Goal: Task Accomplishment & Management: Manage account settings

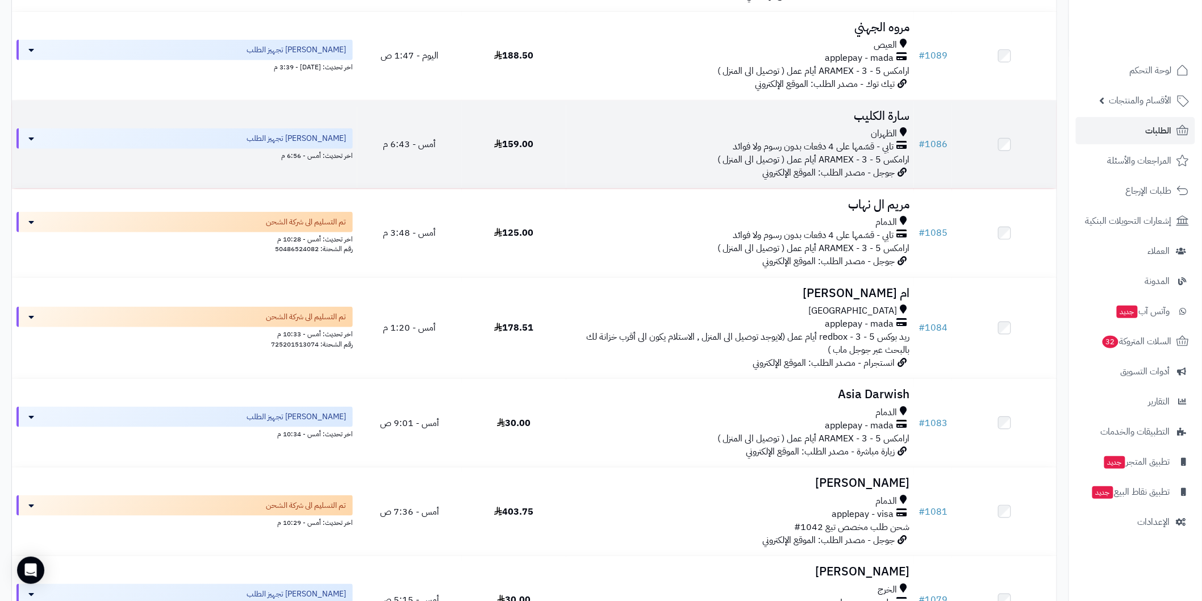
scroll to position [294, 0]
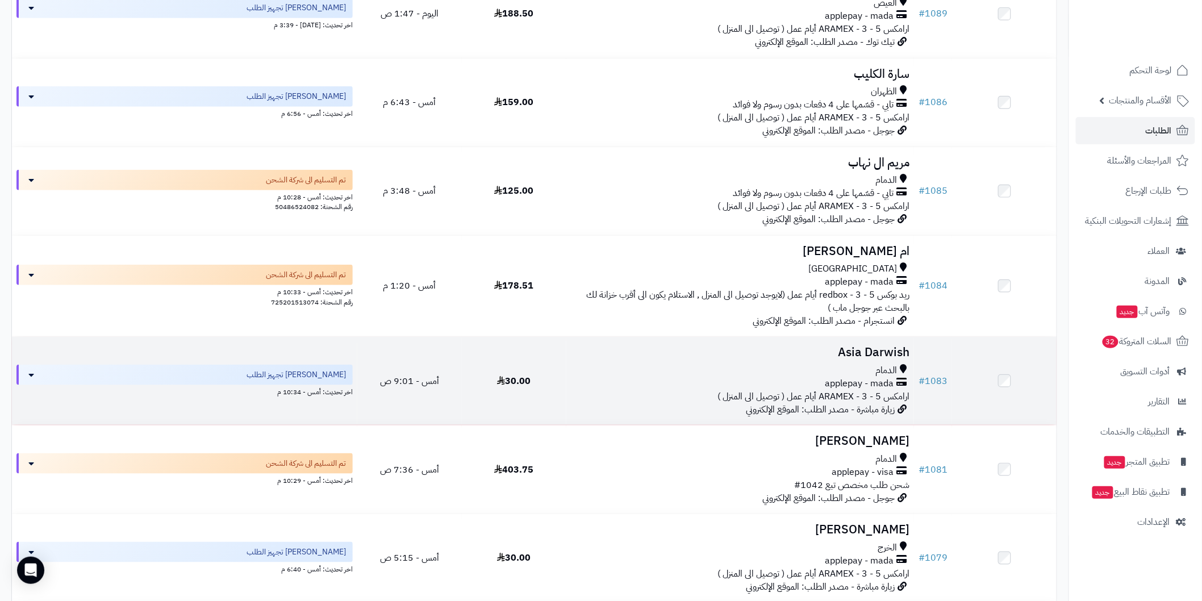
click at [817, 365] on div "الدمام" at bounding box center [740, 370] width 339 height 13
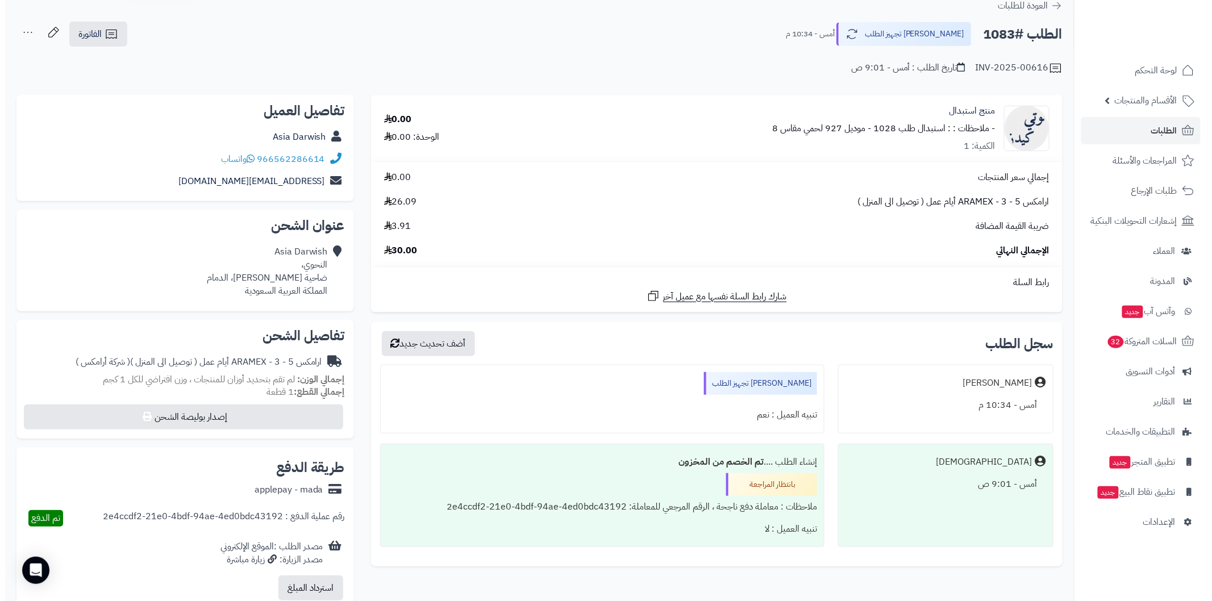
scroll to position [84, 0]
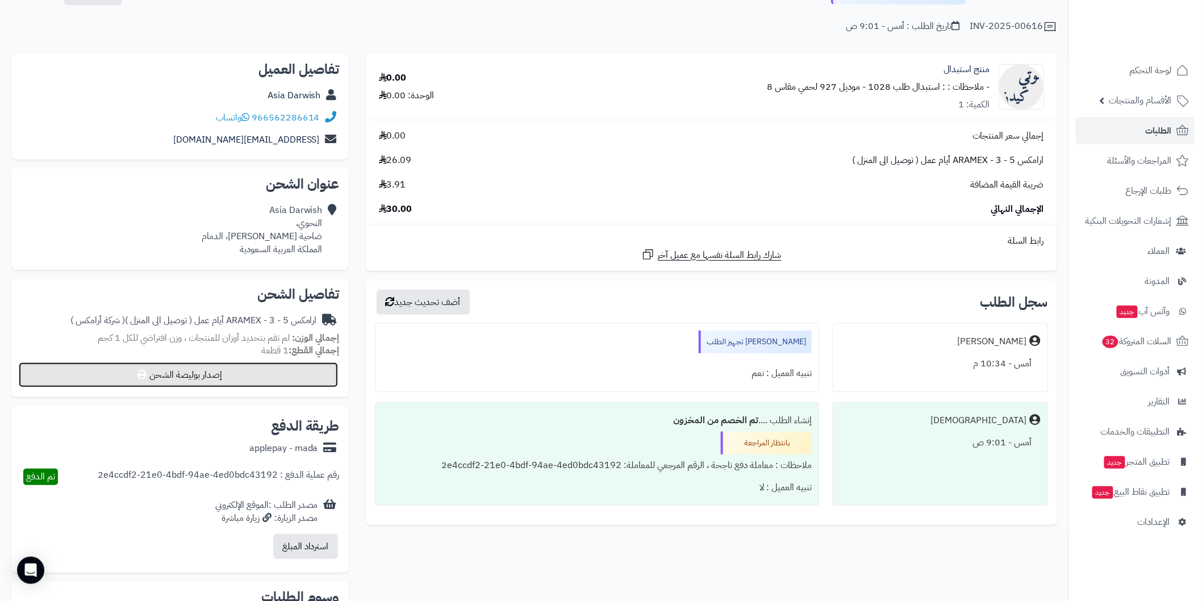
click at [315, 368] on button "إصدار بوليصة الشحن" at bounding box center [178, 374] width 319 height 25
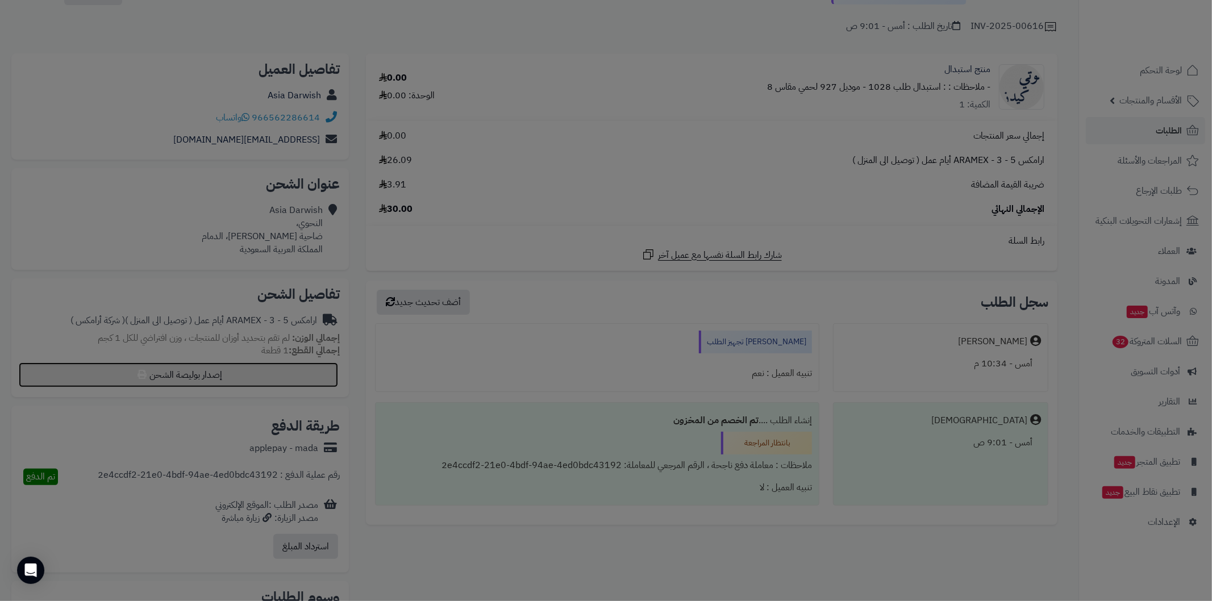
select select "******"
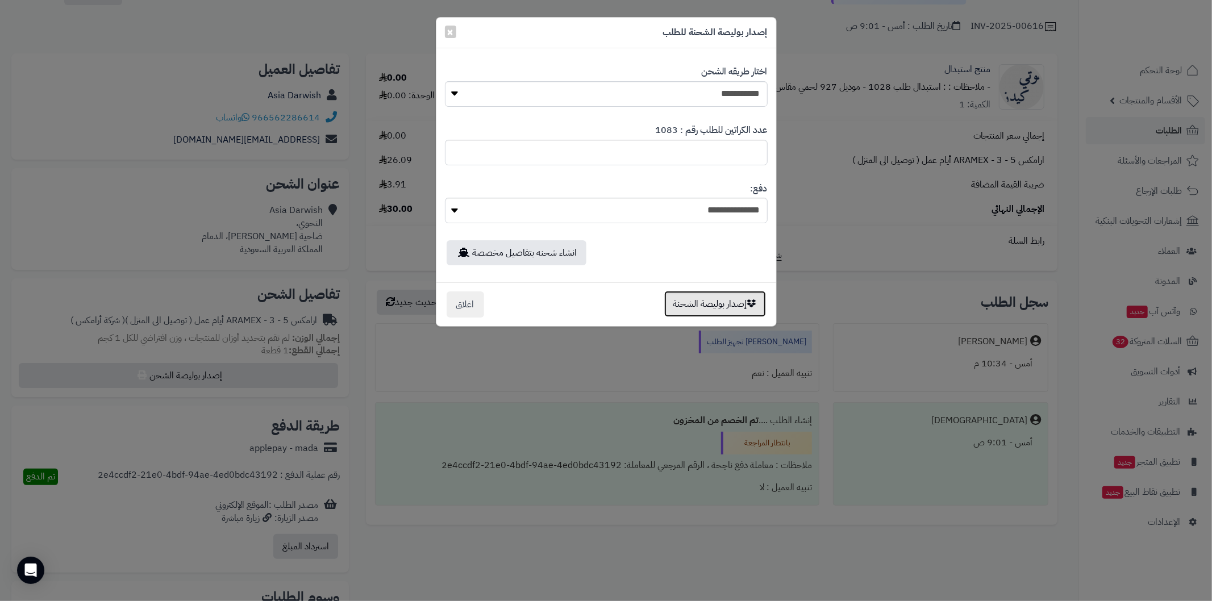
click at [693, 304] on button "إصدار بوليصة الشحنة" at bounding box center [715, 304] width 102 height 26
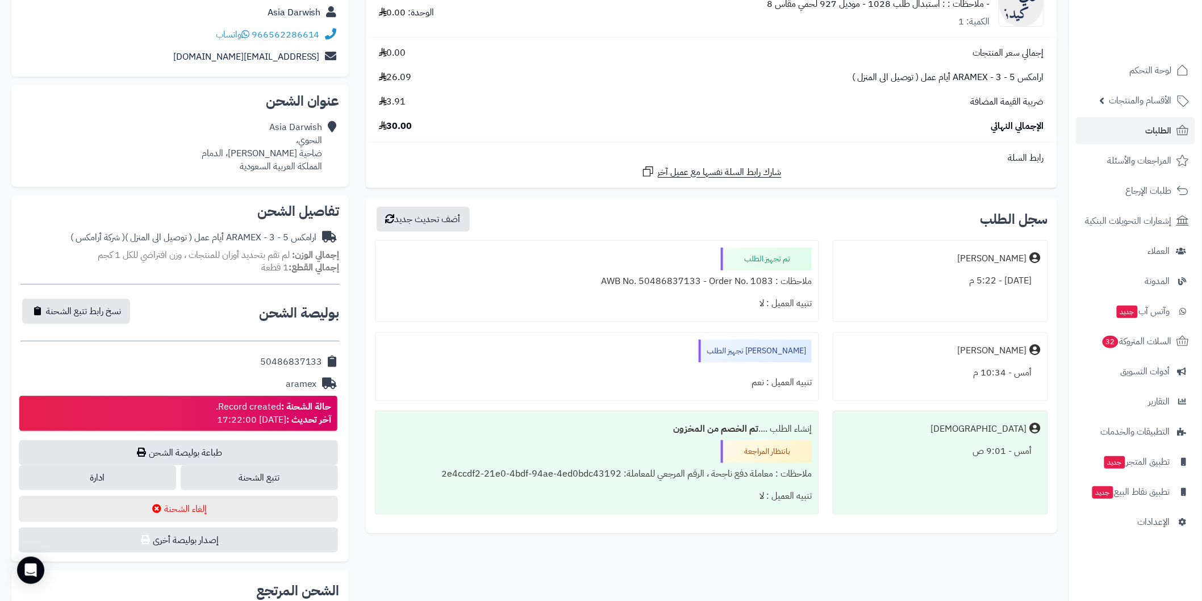
scroll to position [208, 0]
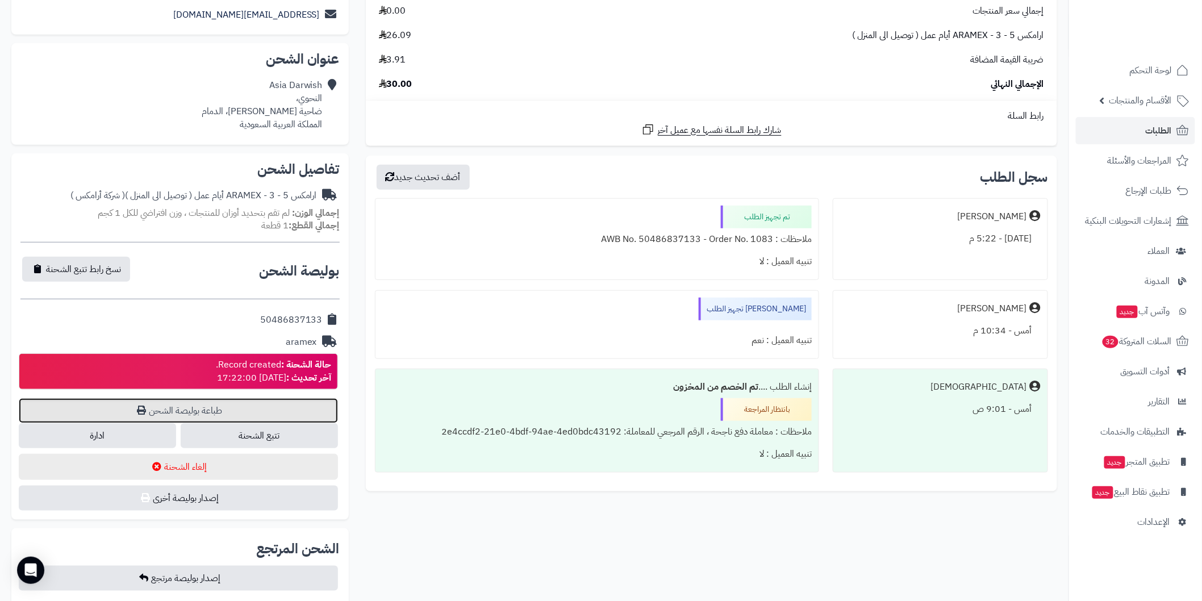
click at [260, 406] on link "طباعة بوليصة الشحن" at bounding box center [178, 410] width 319 height 25
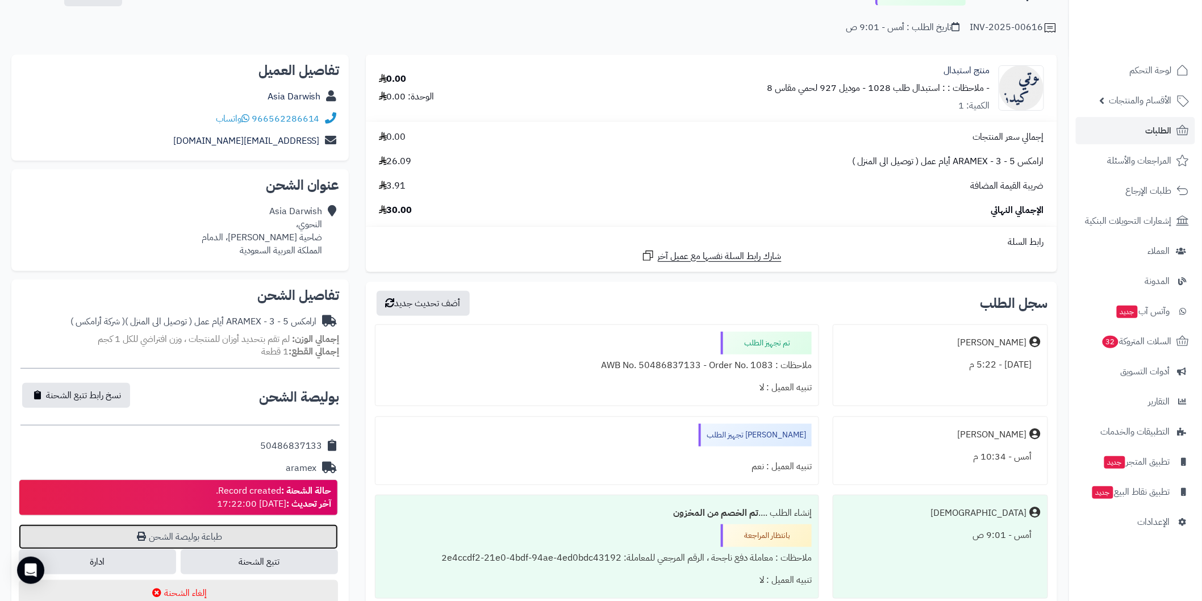
scroll to position [0, 0]
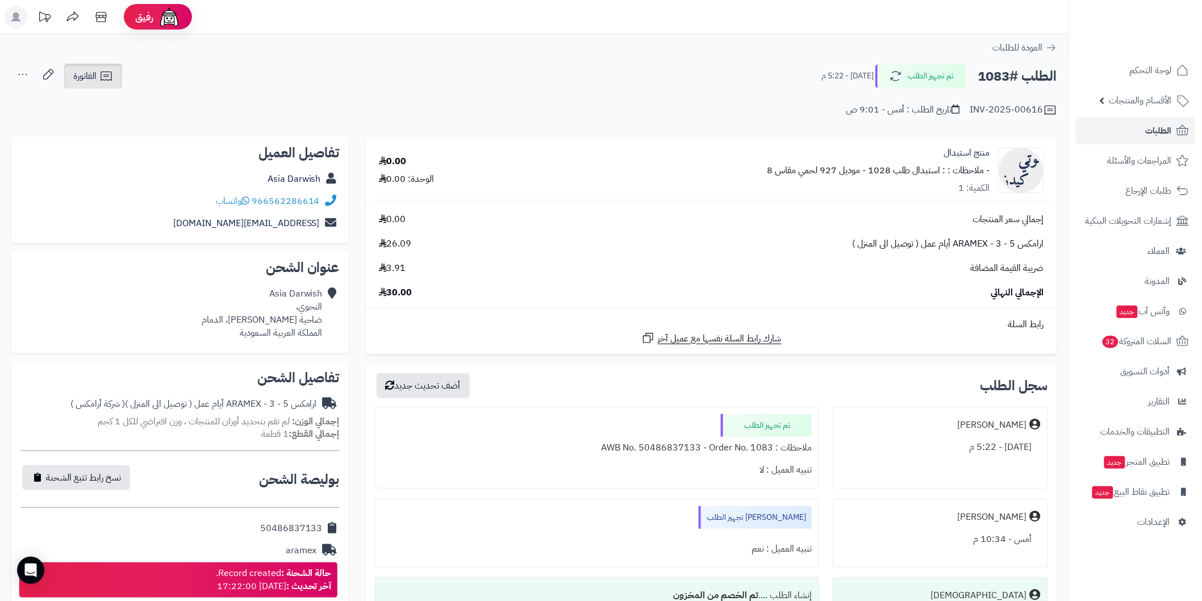
click at [98, 76] on link "الفاتورة" at bounding box center [93, 76] width 58 height 25
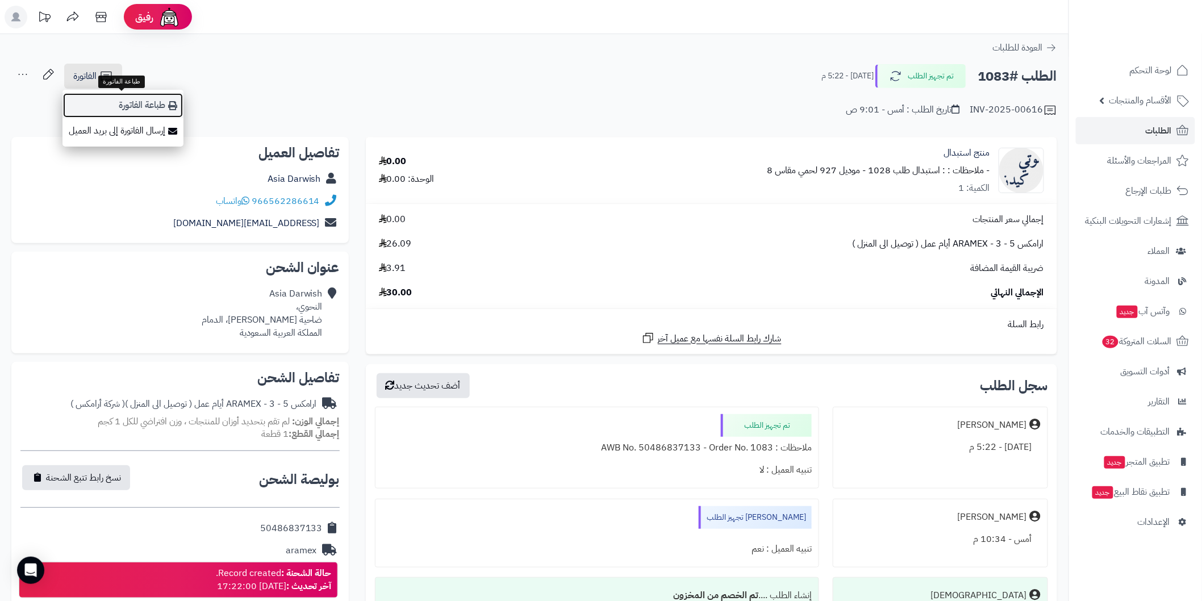
click at [145, 105] on link "طباعة الفاتورة" at bounding box center [122, 106] width 121 height 26
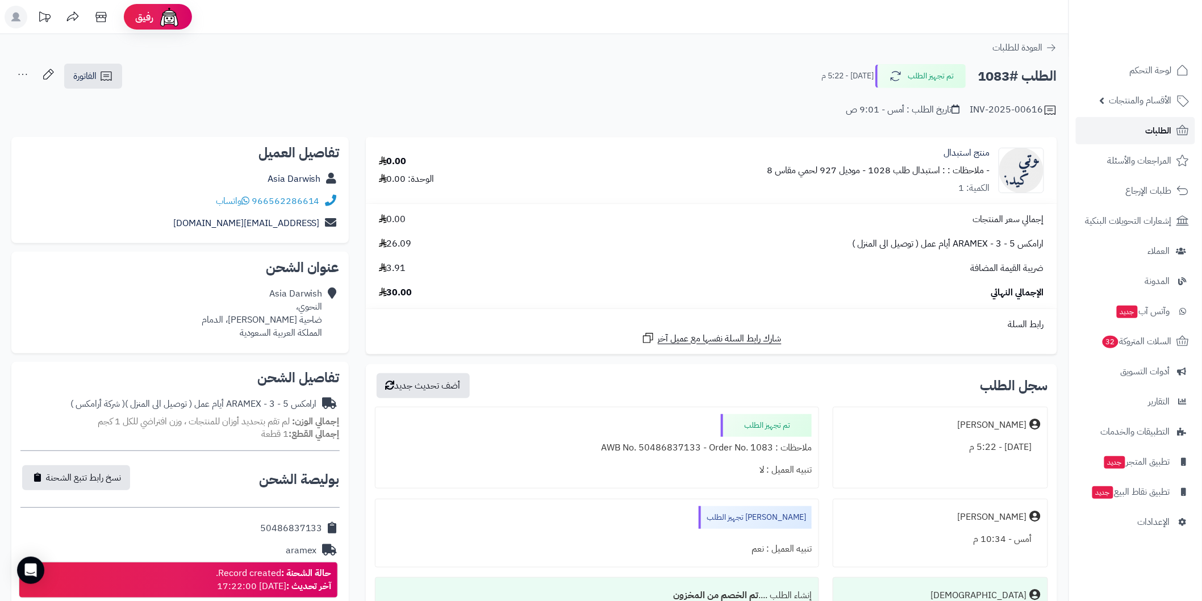
click at [1097, 136] on link "الطلبات" at bounding box center [1135, 130] width 119 height 27
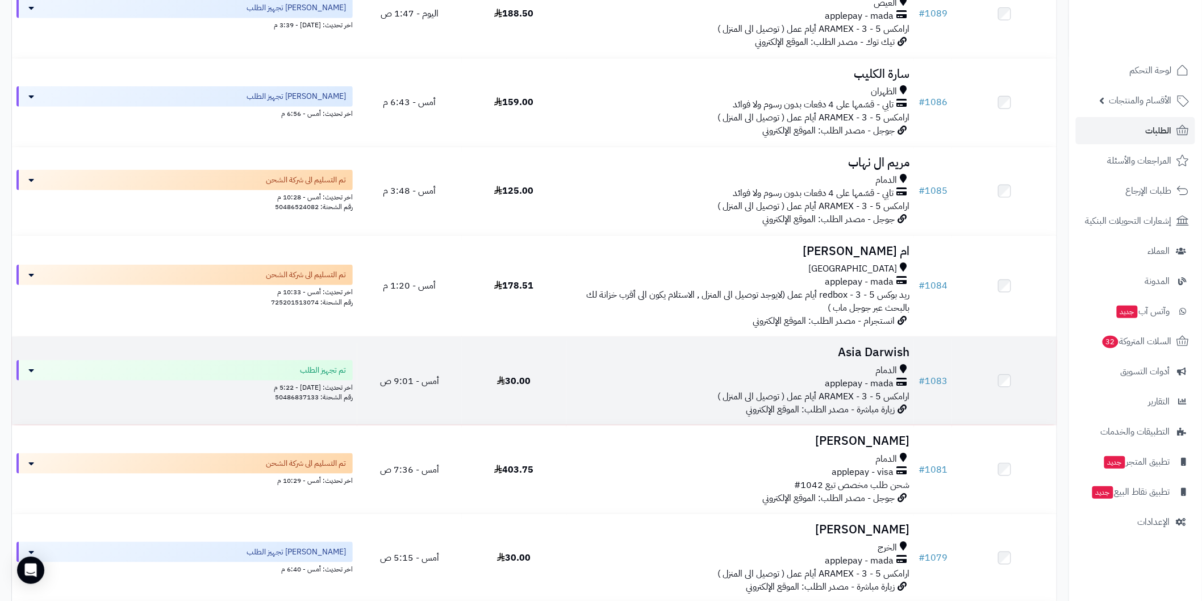
scroll to position [252, 0]
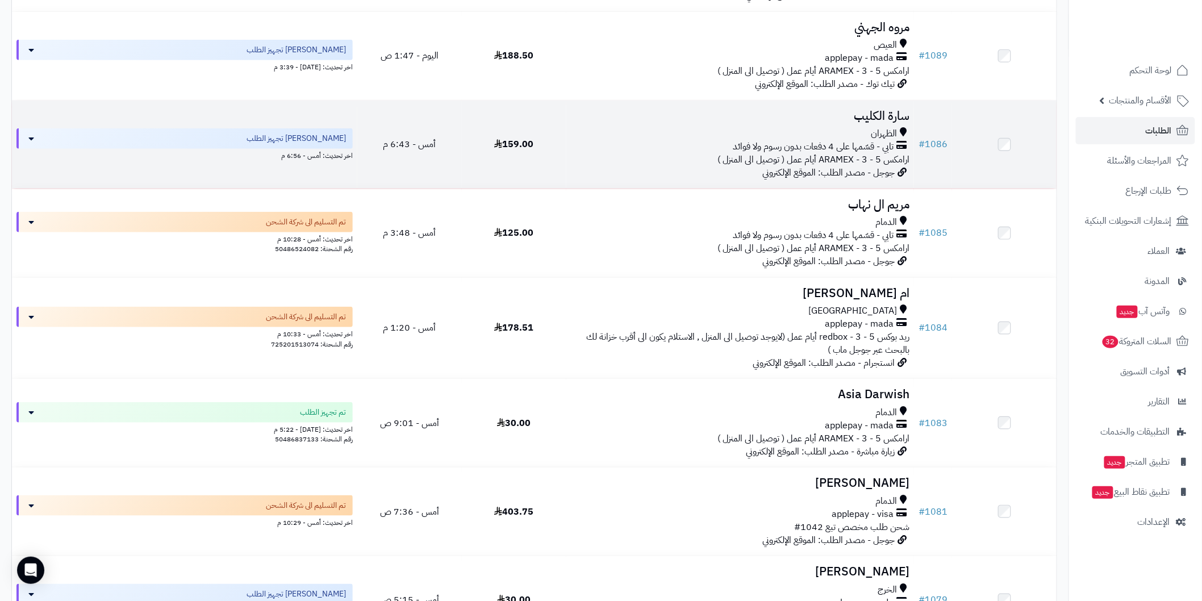
click at [714, 114] on h3 "سارة الكليب" at bounding box center [740, 116] width 339 height 13
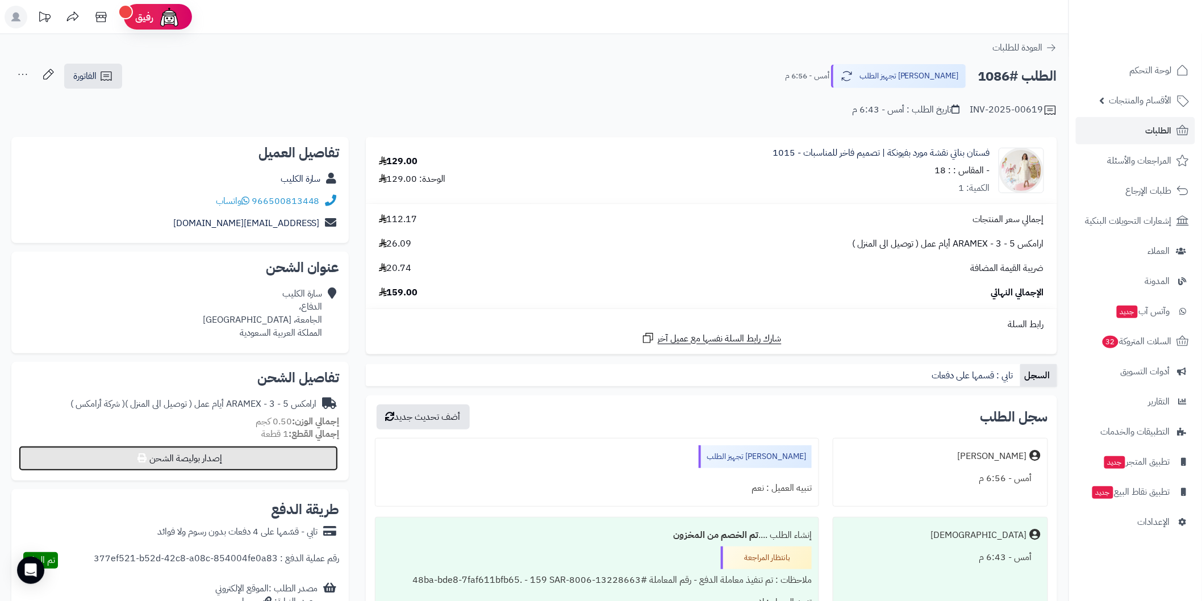
click at [314, 466] on button "إصدار بوليصة الشحن" at bounding box center [178, 458] width 319 height 25
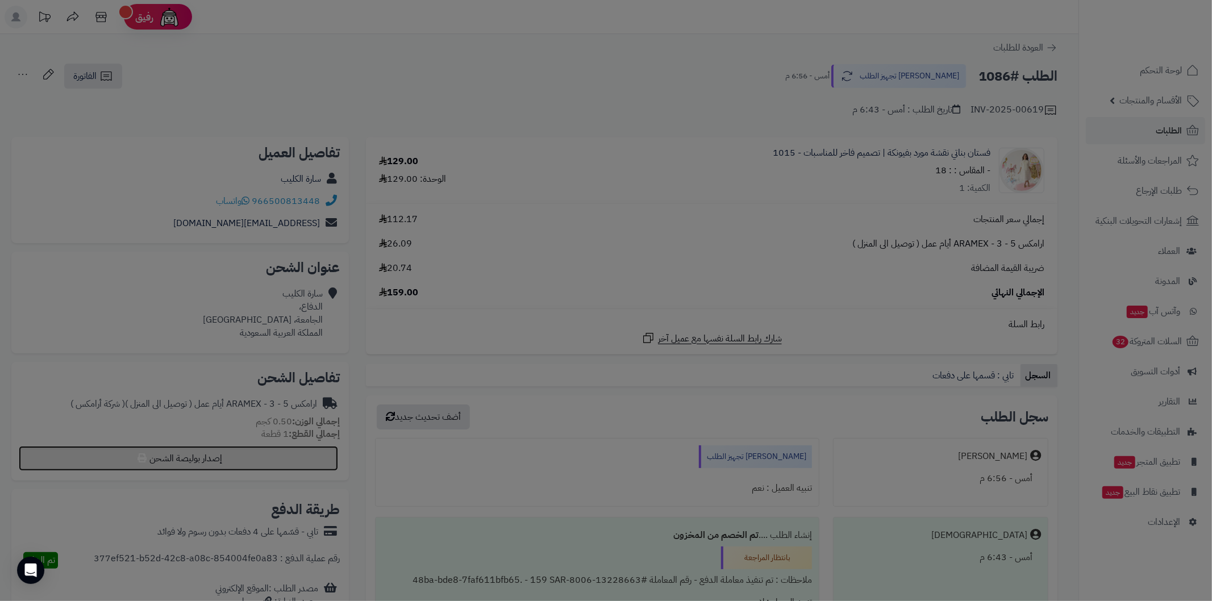
select select "******"
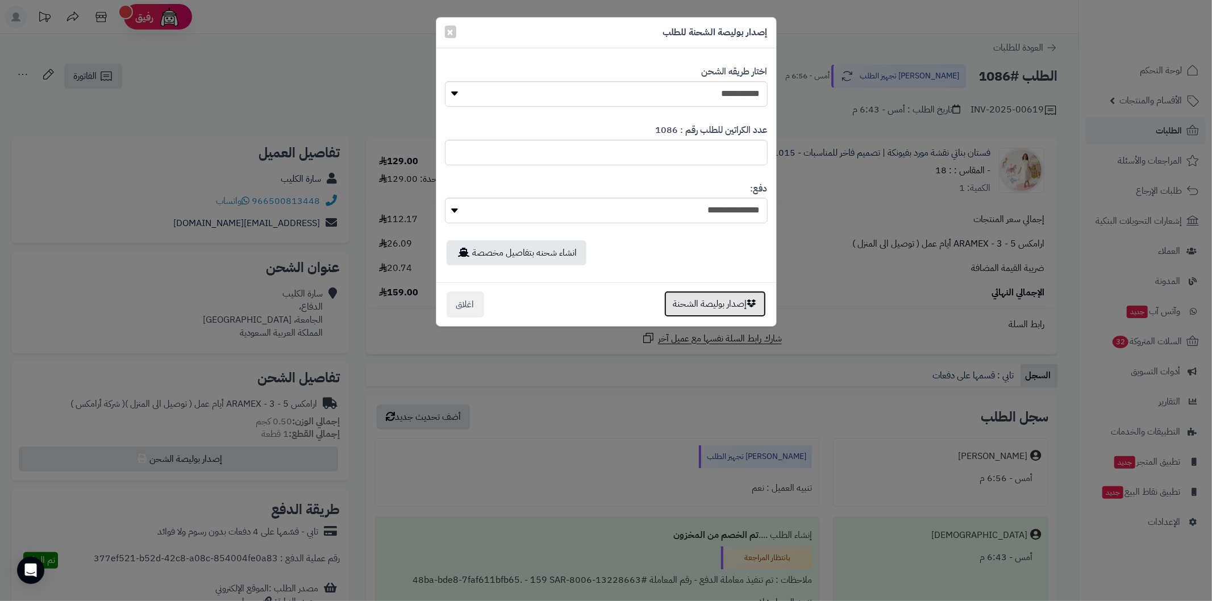
click at [711, 308] on button "إصدار بوليصة الشحنة" at bounding box center [715, 304] width 102 height 26
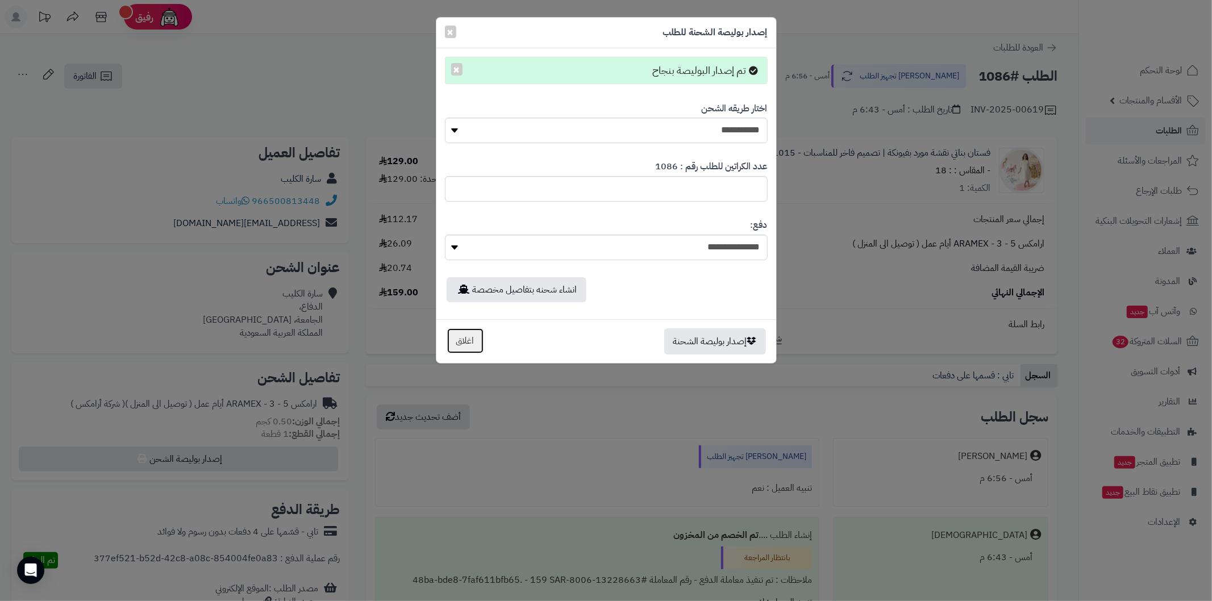
click at [476, 343] on button "اغلاق" at bounding box center [464, 341] width 37 height 26
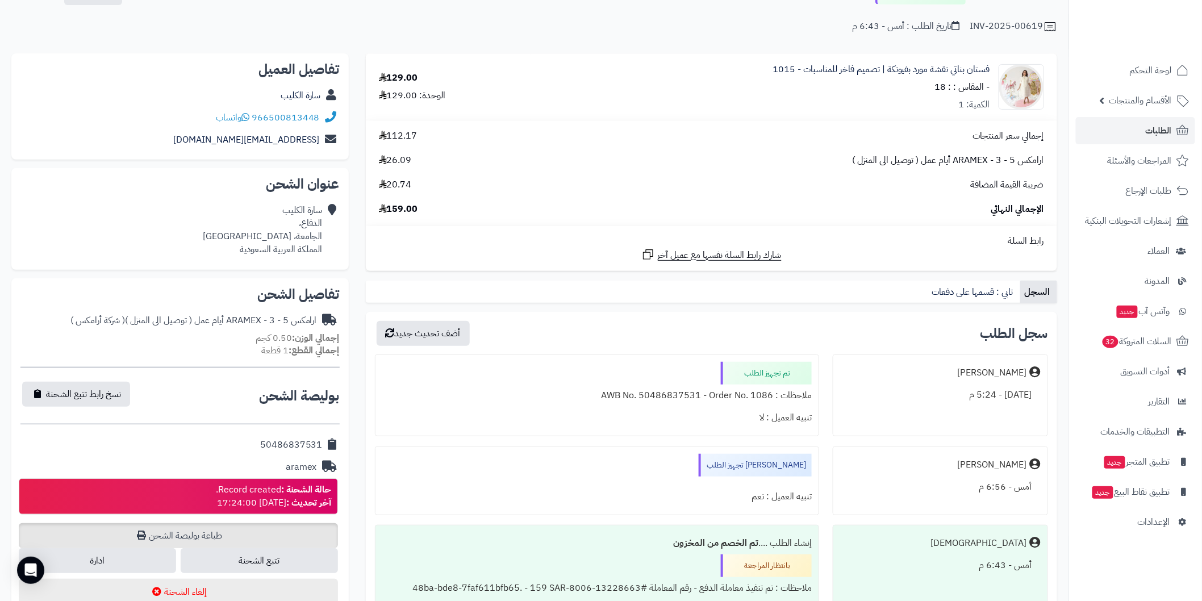
scroll to position [126, 0]
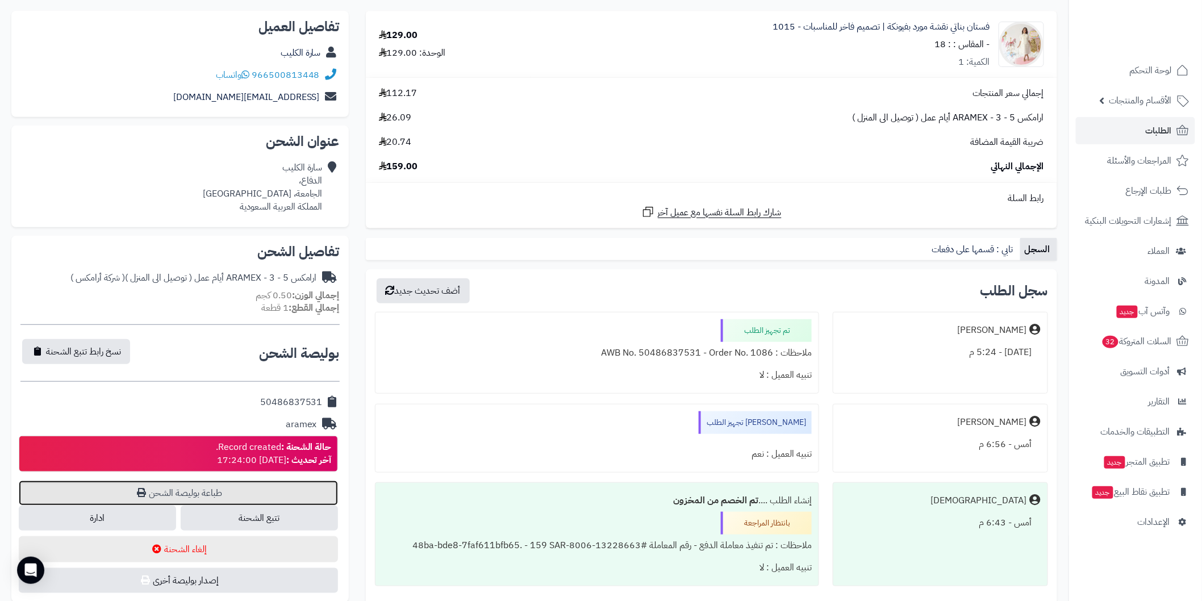
click at [327, 485] on link "طباعة بوليصة الشحن" at bounding box center [178, 493] width 319 height 25
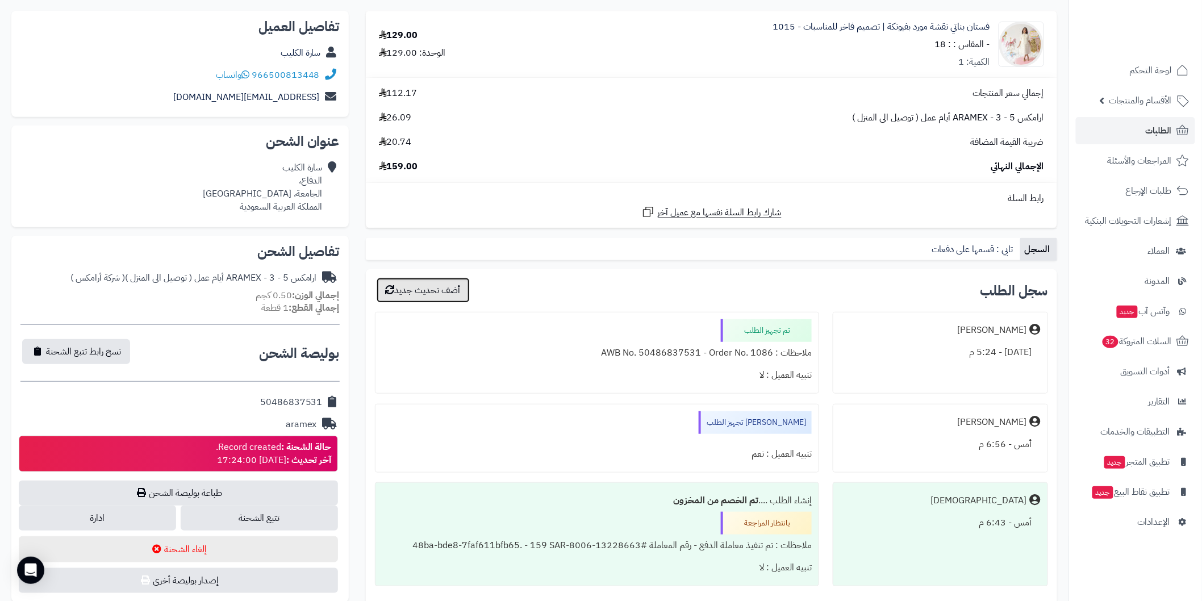
click at [429, 293] on button "أضف تحديث جديد" at bounding box center [423, 290] width 93 height 25
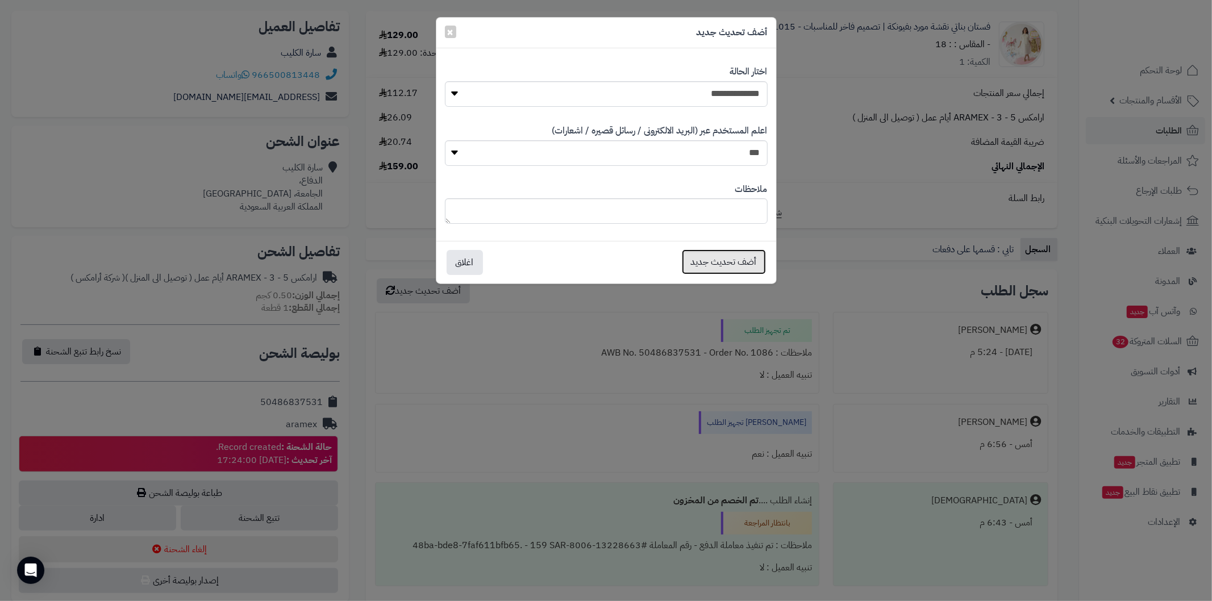
click at [695, 262] on button "أضف تحديث جديد" at bounding box center [724, 261] width 84 height 25
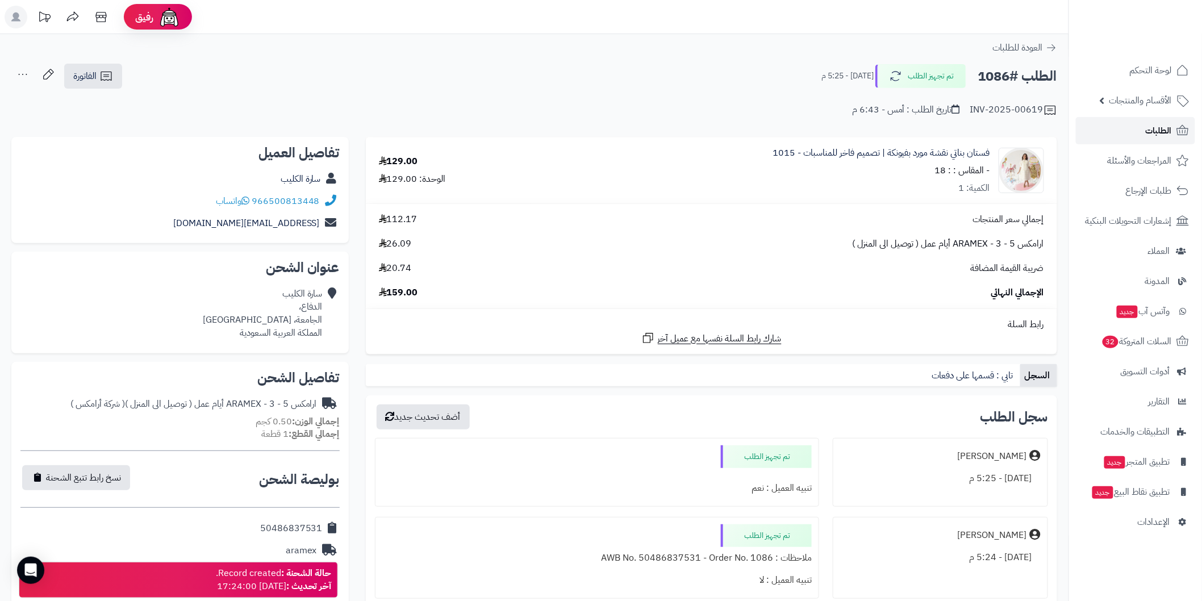
click at [1111, 139] on link "الطلبات" at bounding box center [1135, 130] width 119 height 27
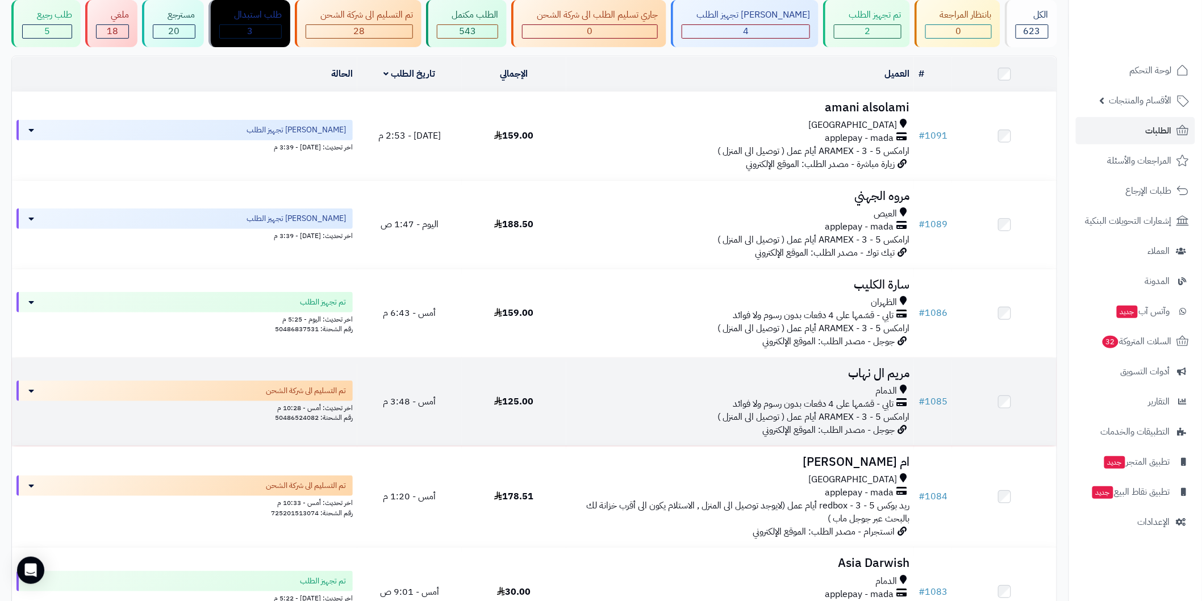
scroll to position [126, 0]
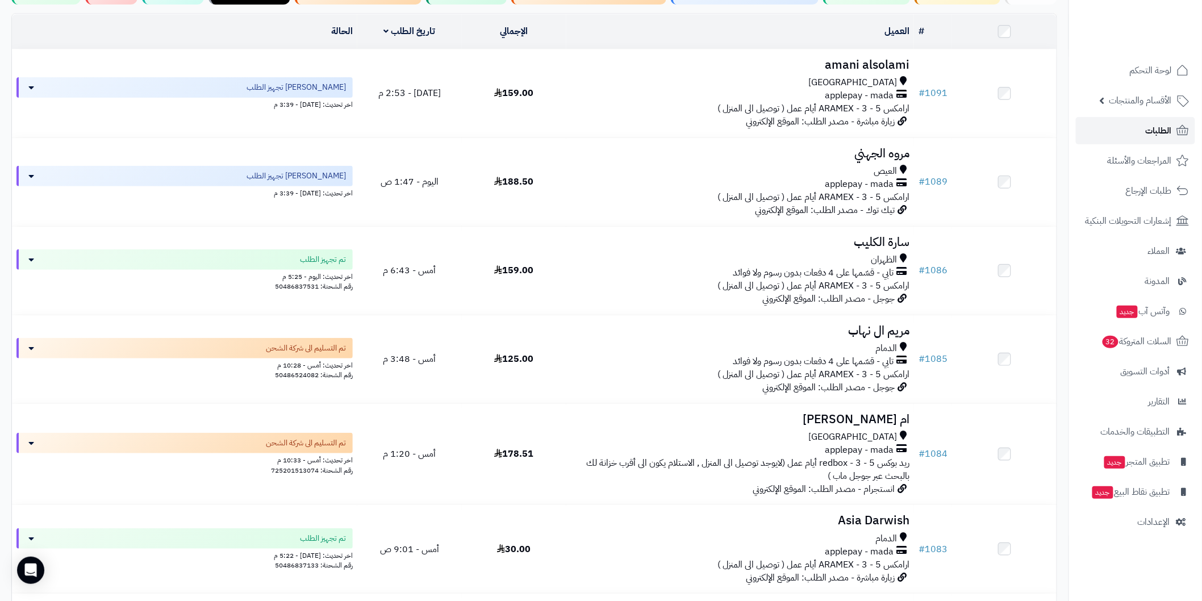
click at [1111, 130] on link "الطلبات" at bounding box center [1135, 130] width 119 height 27
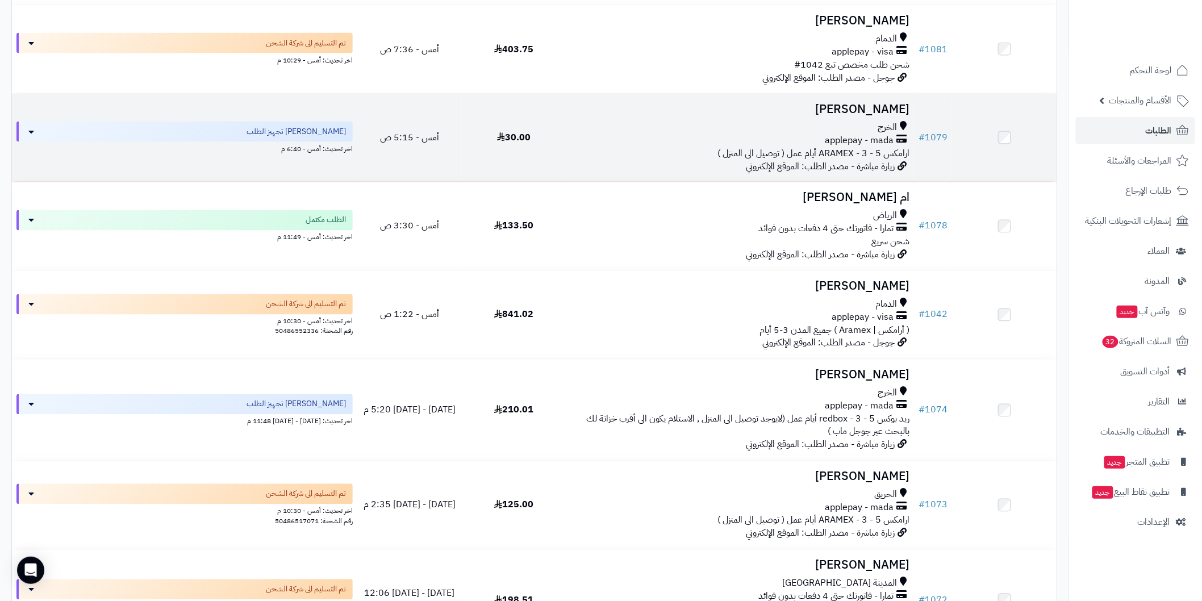
scroll to position [757, 0]
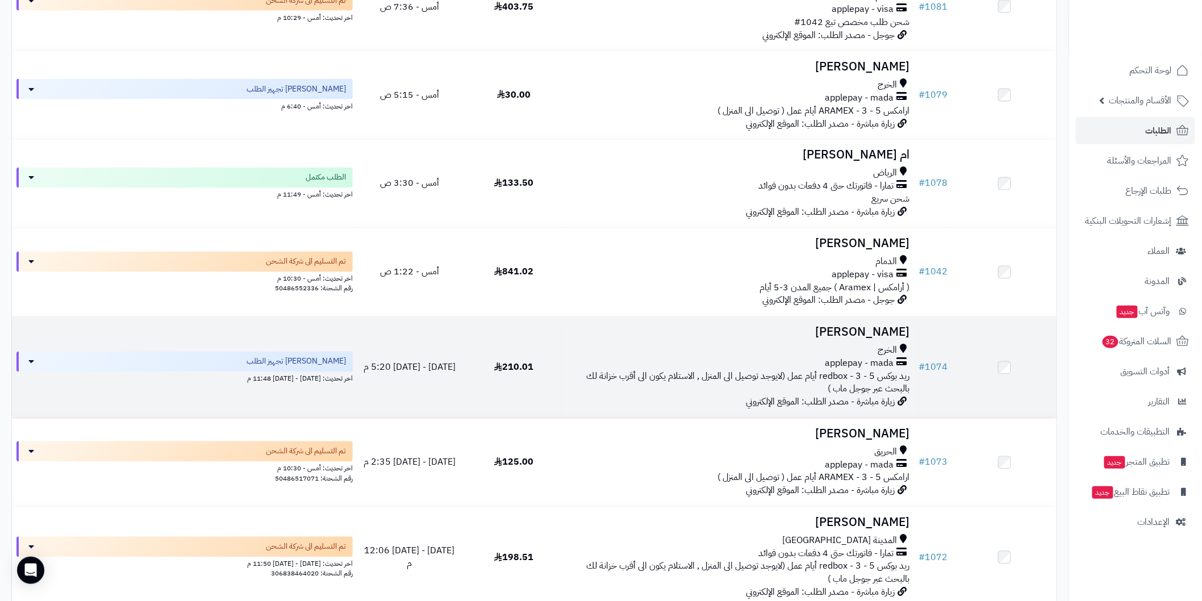
click at [788, 331] on h3 "[PERSON_NAME]" at bounding box center [740, 332] width 339 height 13
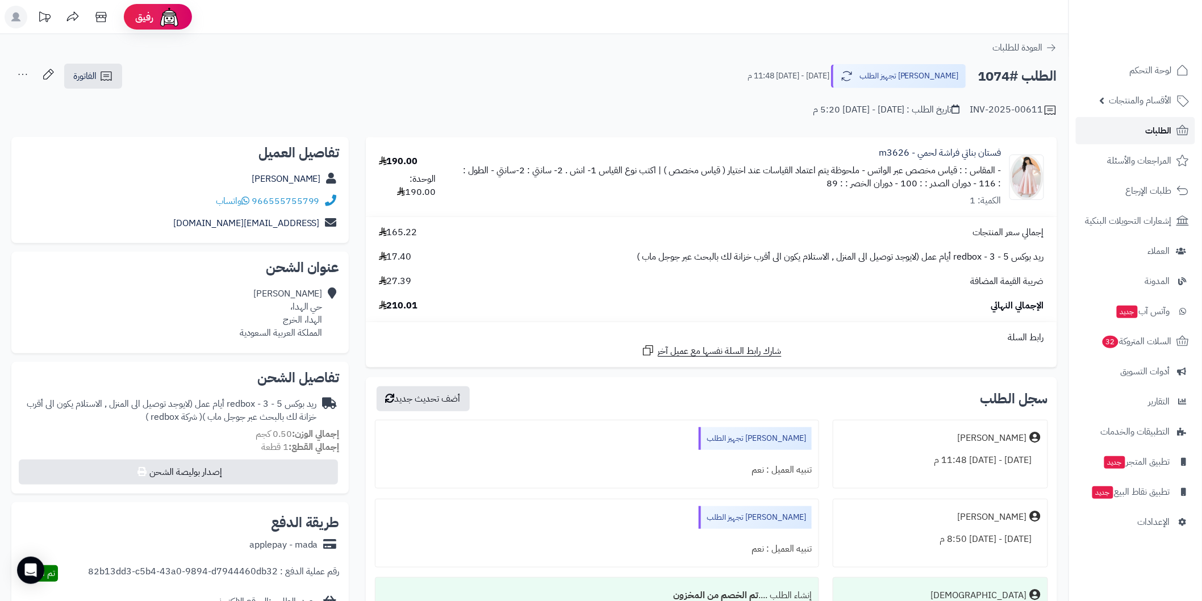
click at [1124, 128] on link "الطلبات" at bounding box center [1135, 130] width 119 height 27
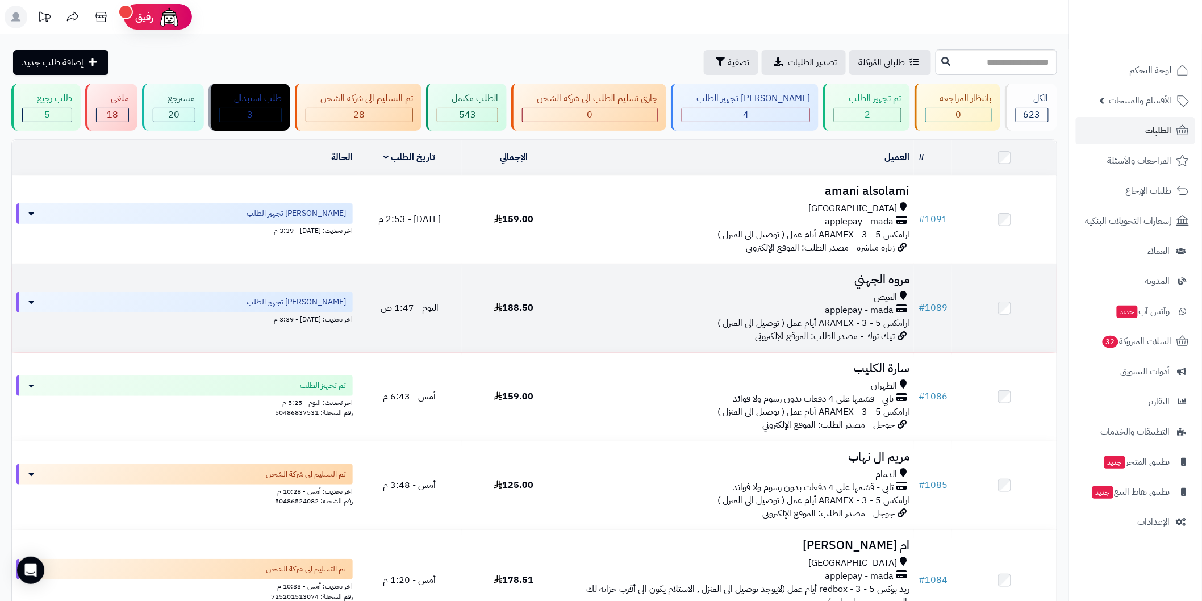
click at [810, 279] on h3 "مروه الجهني" at bounding box center [740, 279] width 339 height 13
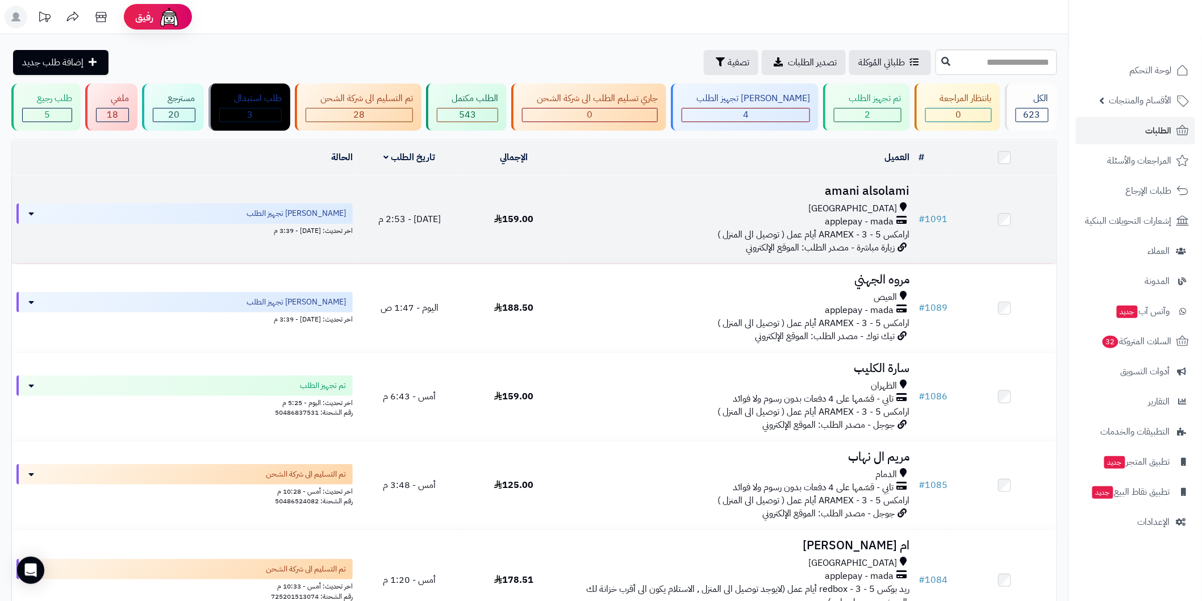
click at [783, 199] on td "amani alsolami [GEOGRAPHIC_DATA] applepay - mada ارامكس ARAMEX - 3 - 5 أيام عمل…" at bounding box center [740, 220] width 348 height 88
click at [833, 188] on h3 "amani alsolami" at bounding box center [740, 191] width 339 height 13
